Goal: Task Accomplishment & Management: Manage account settings

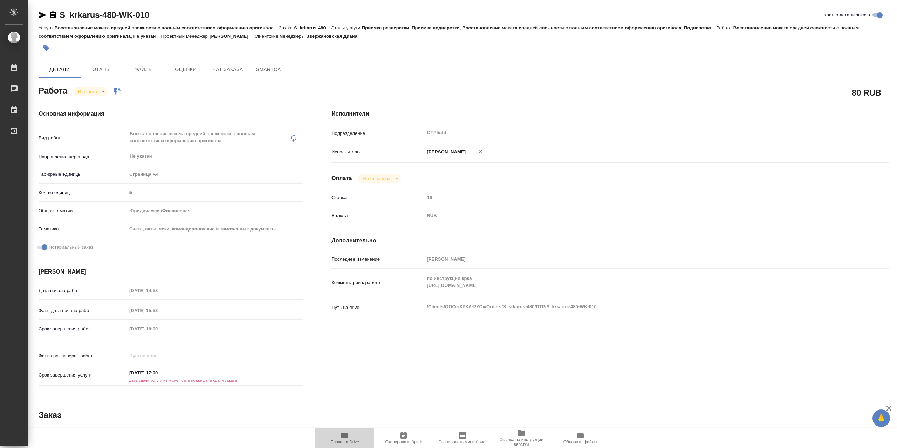
click at [348, 435] on icon "button" at bounding box center [344, 436] width 7 height 6
click at [98, 91] on body "🙏 .cls-1 fill:#fff; AWATERA Сархатов Руслан Работы 0 Чаты График Выйти S_krkaru…" at bounding box center [448, 224] width 897 height 448
click at [108, 103] on li "Выполнен" at bounding box center [96, 106] width 46 height 12
type textarea "x"
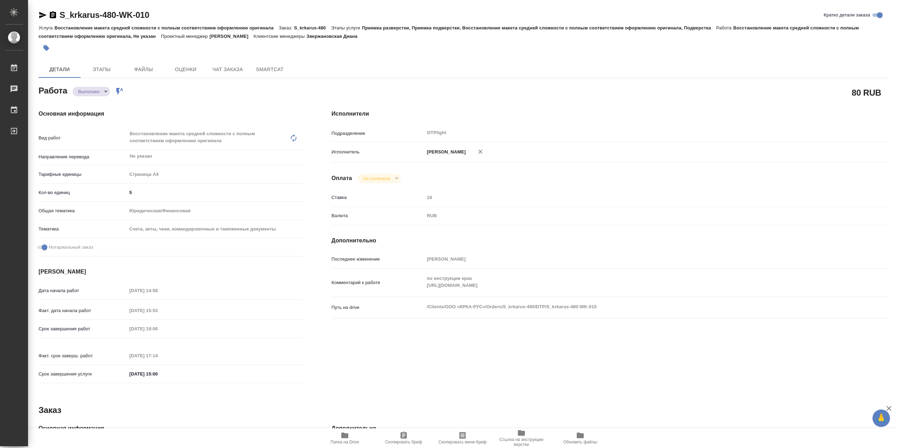
type textarea "x"
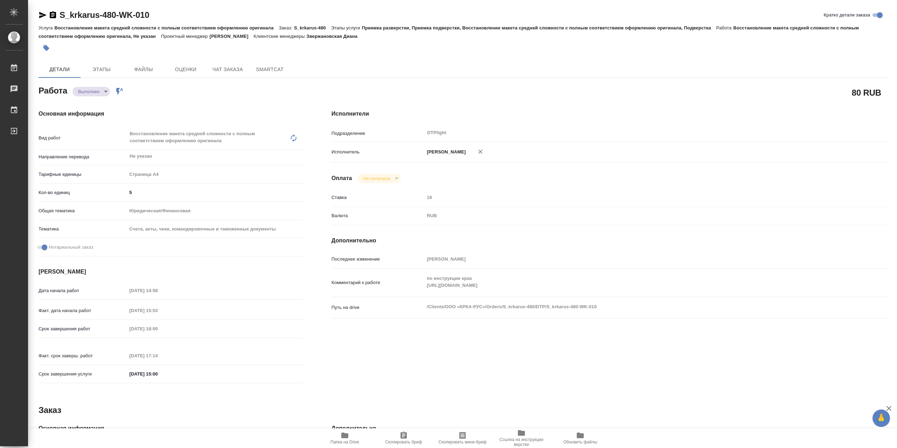
type textarea "x"
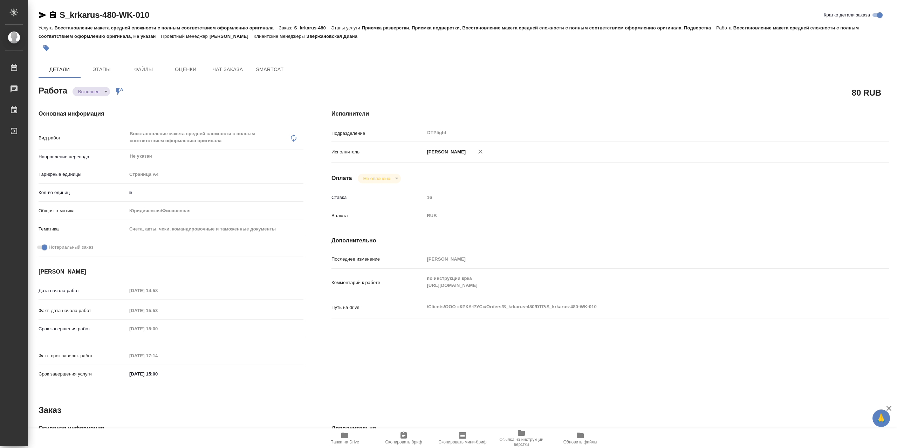
type textarea "x"
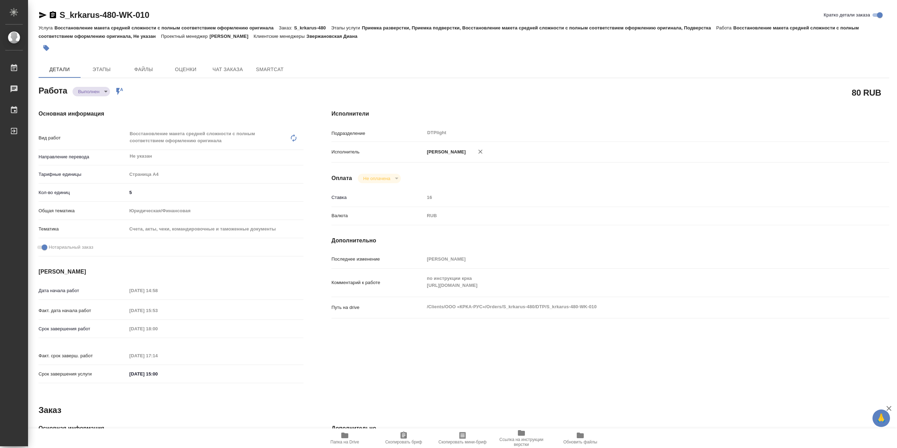
type textarea "x"
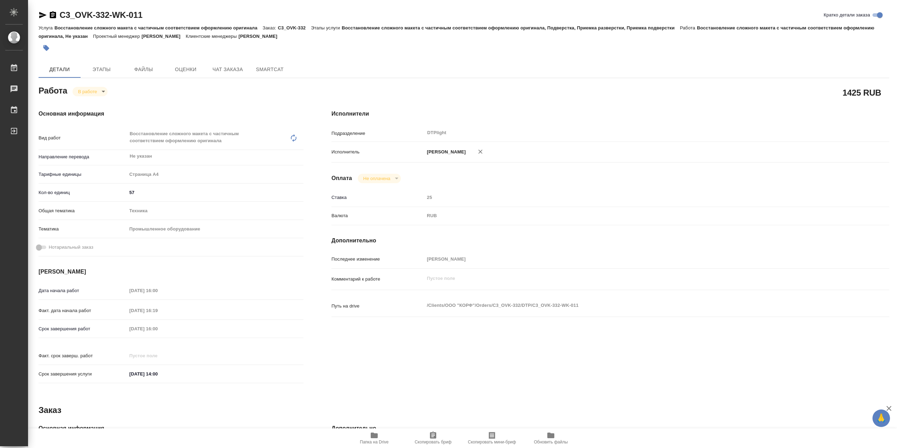
drag, startPoint x: 43, startPoint y: 15, endPoint x: 197, endPoint y: 147, distance: 202.6
click at [43, 15] on icon "button" at bounding box center [43, 15] width 8 height 8
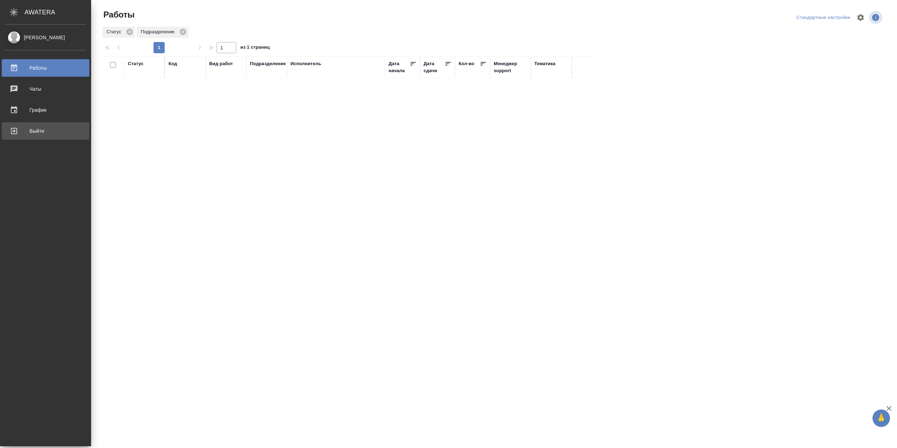
click at [34, 132] on div "Выйти" at bounding box center [45, 131] width 81 height 11
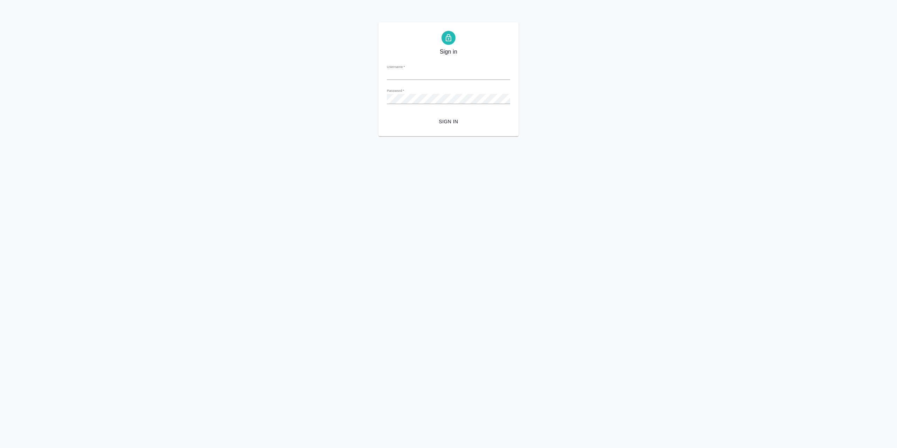
type input "[EMAIL_ADDRESS][DOMAIN_NAME]"
click at [449, 120] on span "Sign in" at bounding box center [449, 121] width 112 height 9
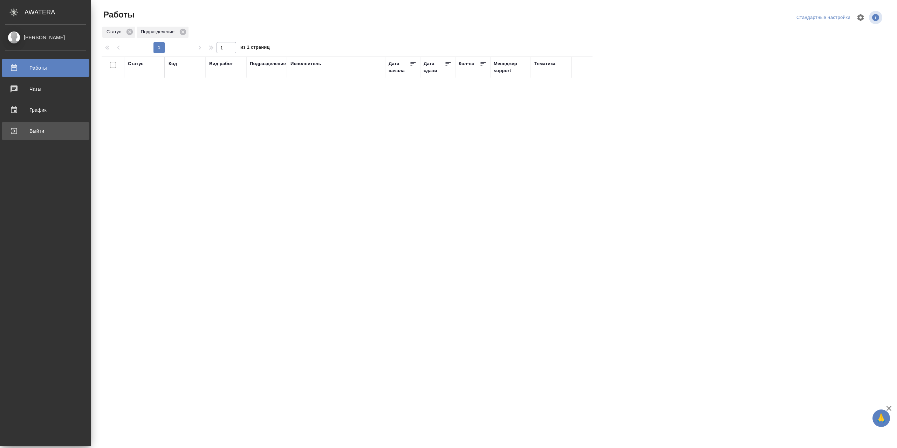
click at [24, 131] on div "Выйти" at bounding box center [45, 131] width 81 height 11
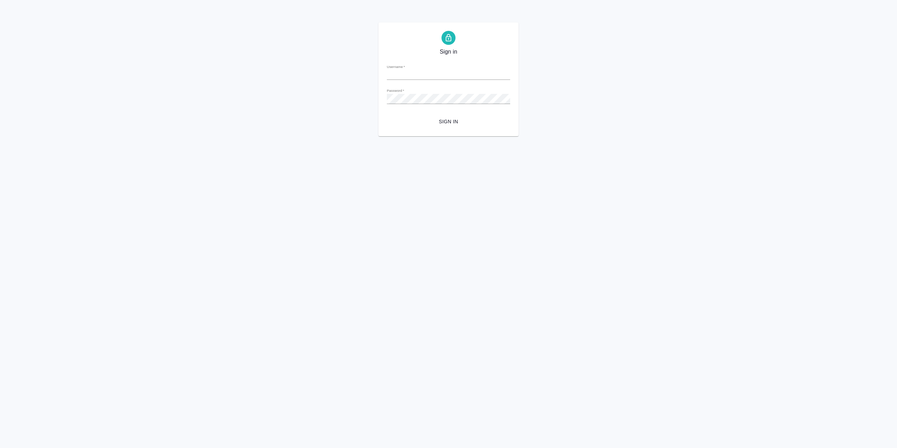
type input "r.sarkhatov@awatera.com"
click at [453, 121] on span "Sign in" at bounding box center [449, 121] width 112 height 9
type input "[EMAIL_ADDRESS][DOMAIN_NAME]"
click at [455, 121] on span "Sign in" at bounding box center [449, 121] width 112 height 9
